Goal: Communication & Community: Answer question/provide support

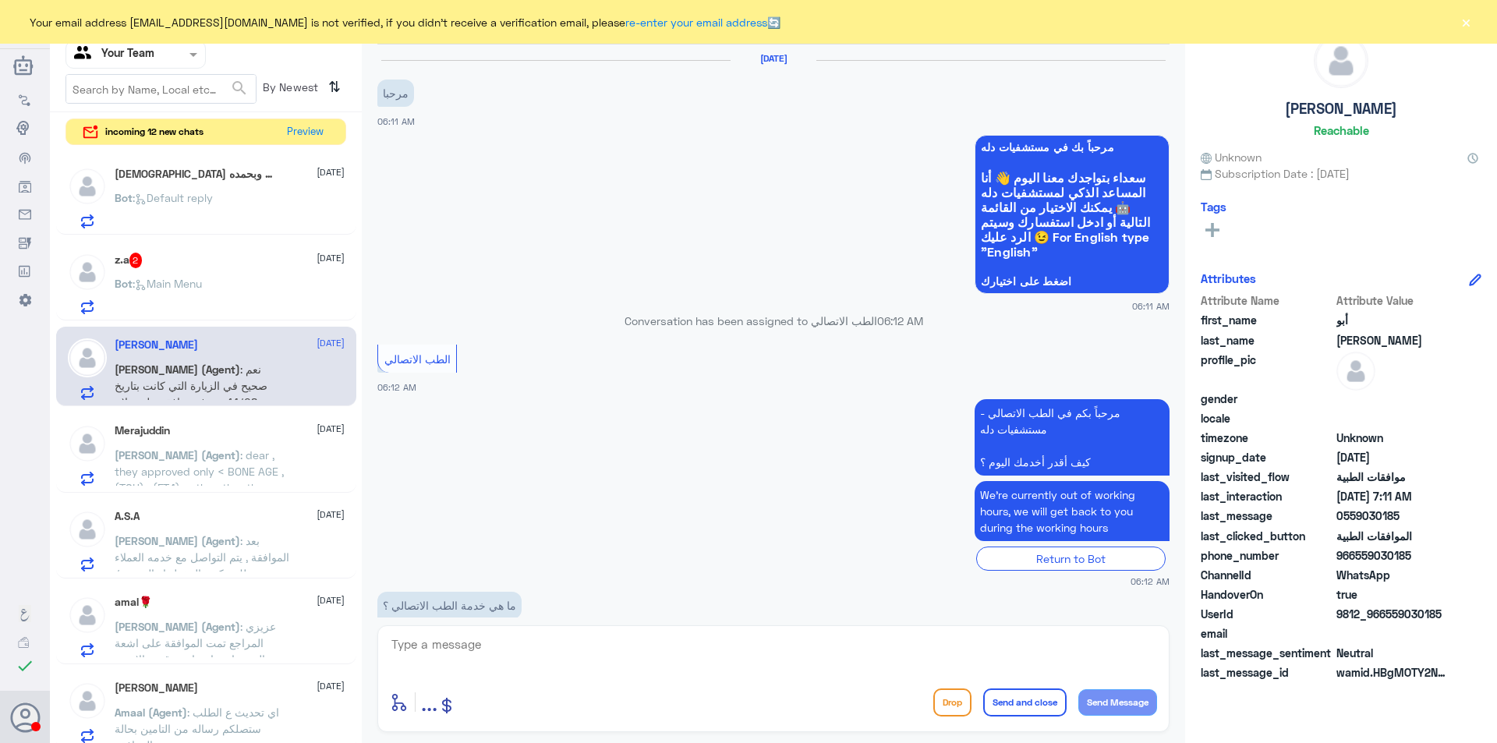
scroll to position [1227, 0]
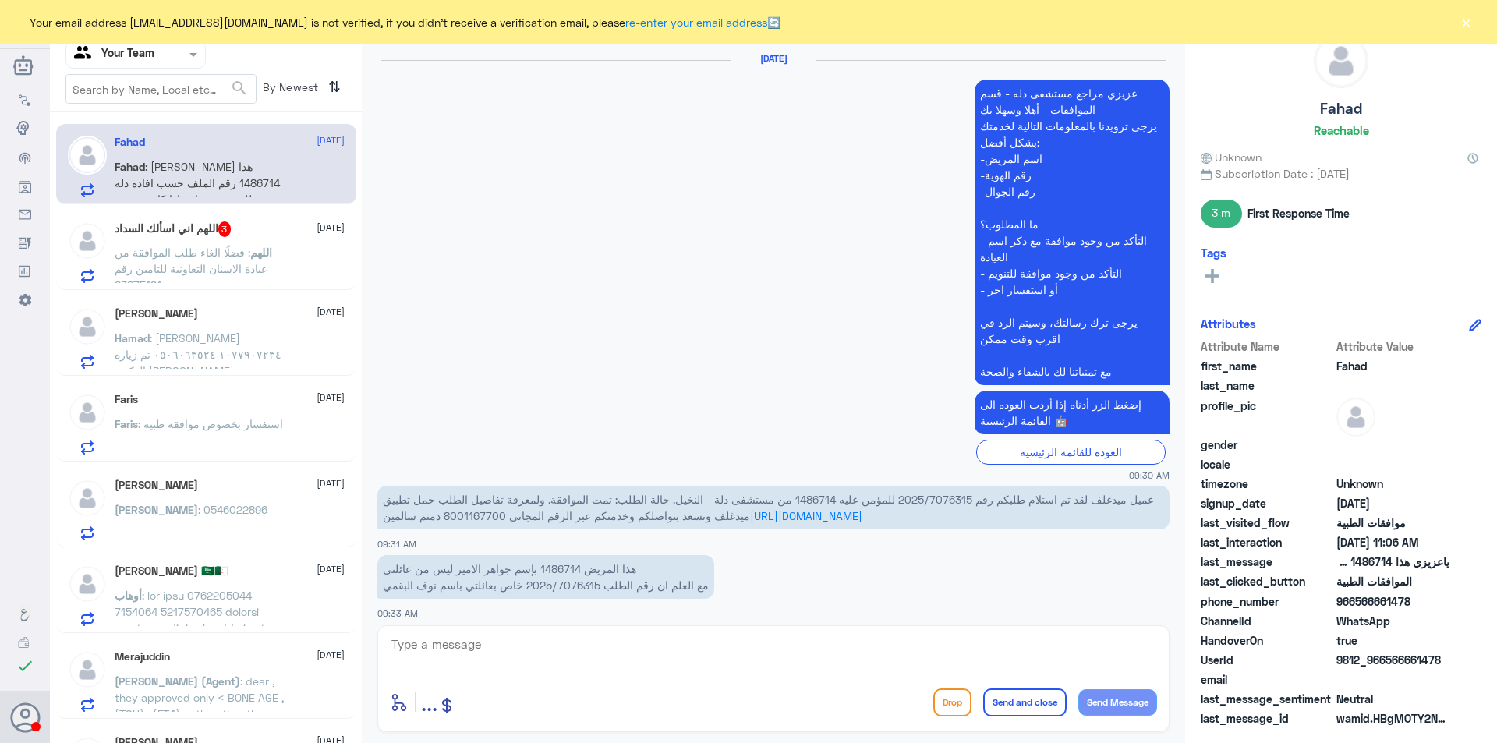
scroll to position [1497, 0]
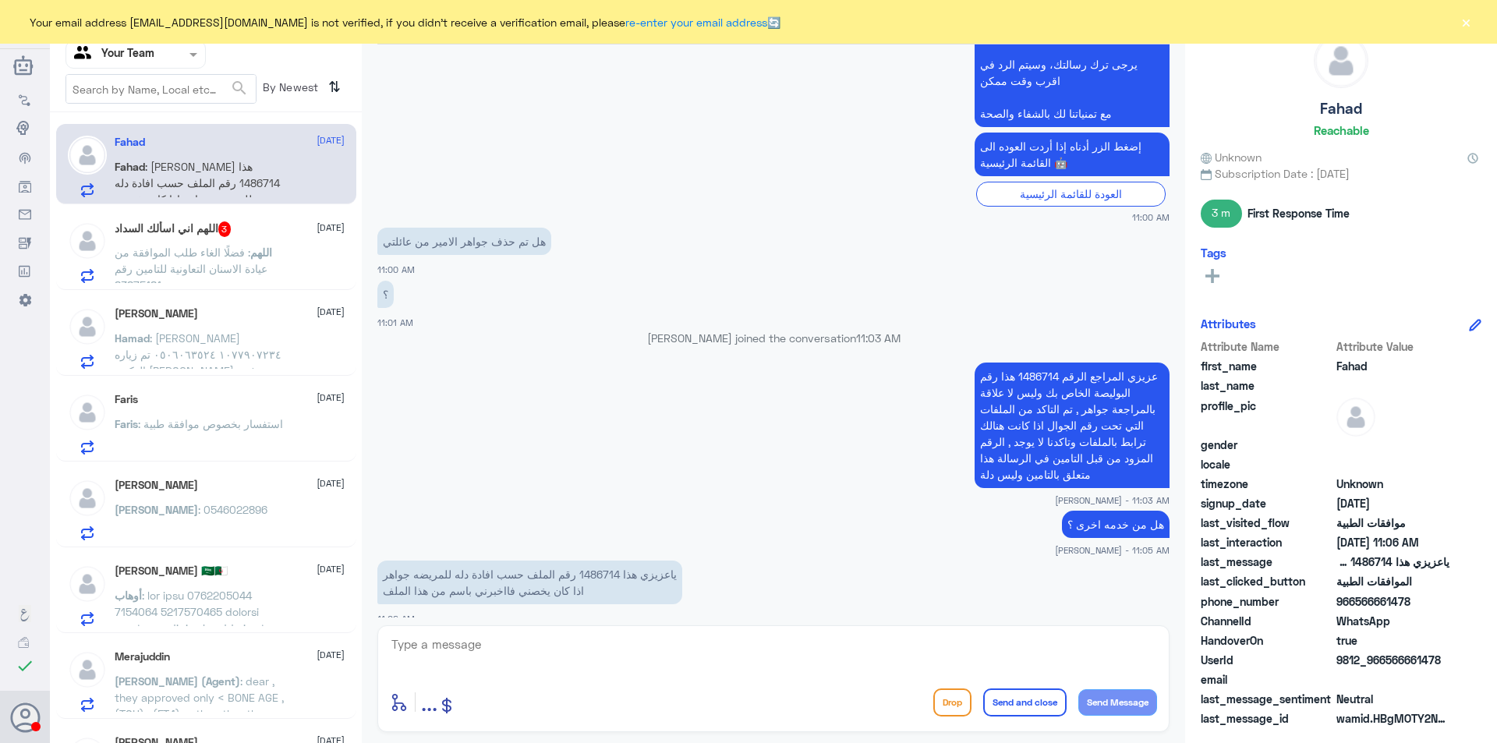
click at [218, 156] on div "Fahad 17 September Fahad : ياعزيزي هذا 1486714 رقم الملف حسب افادة دله للمريضه …" at bounding box center [230, 167] width 230 height 62
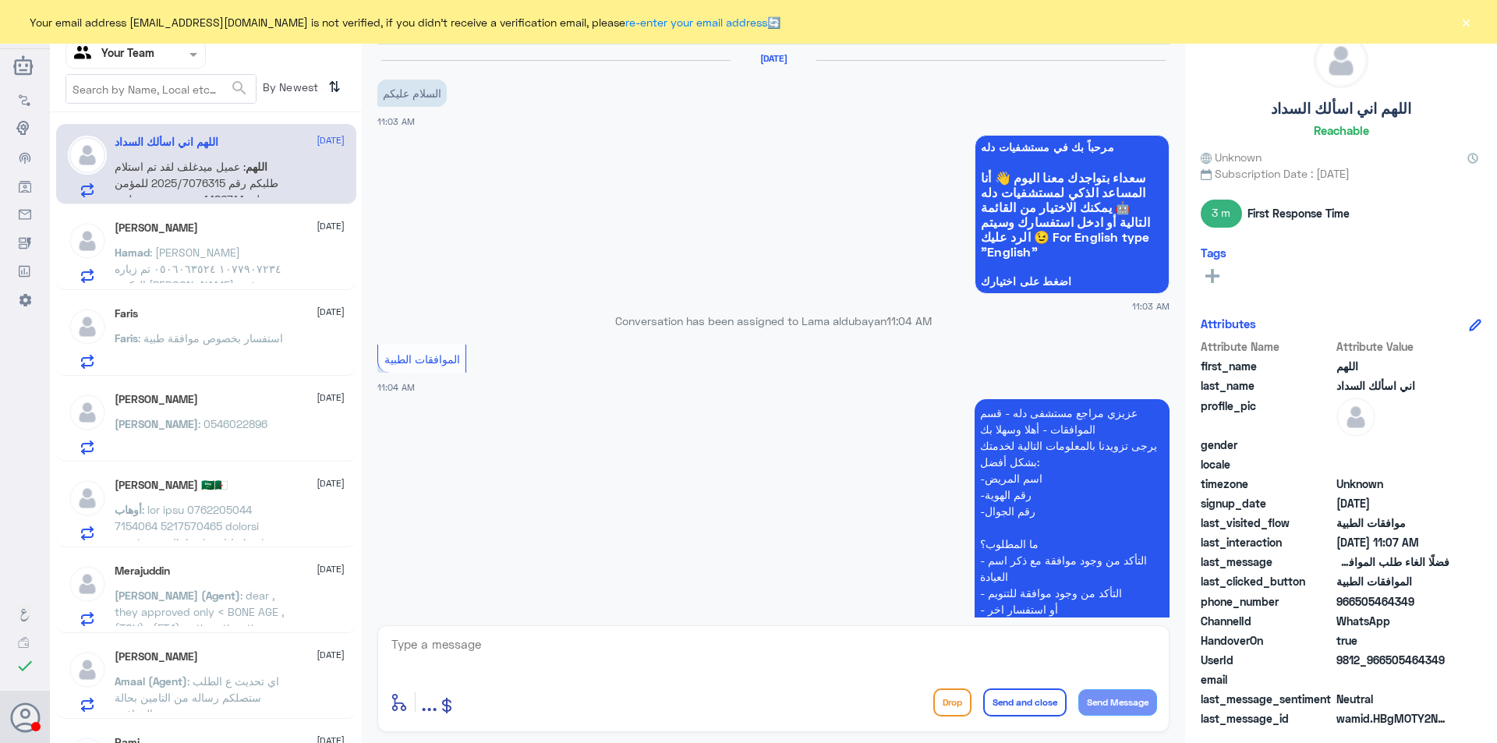
scroll to position [244, 0]
